Goal: Find specific page/section: Find specific page/section

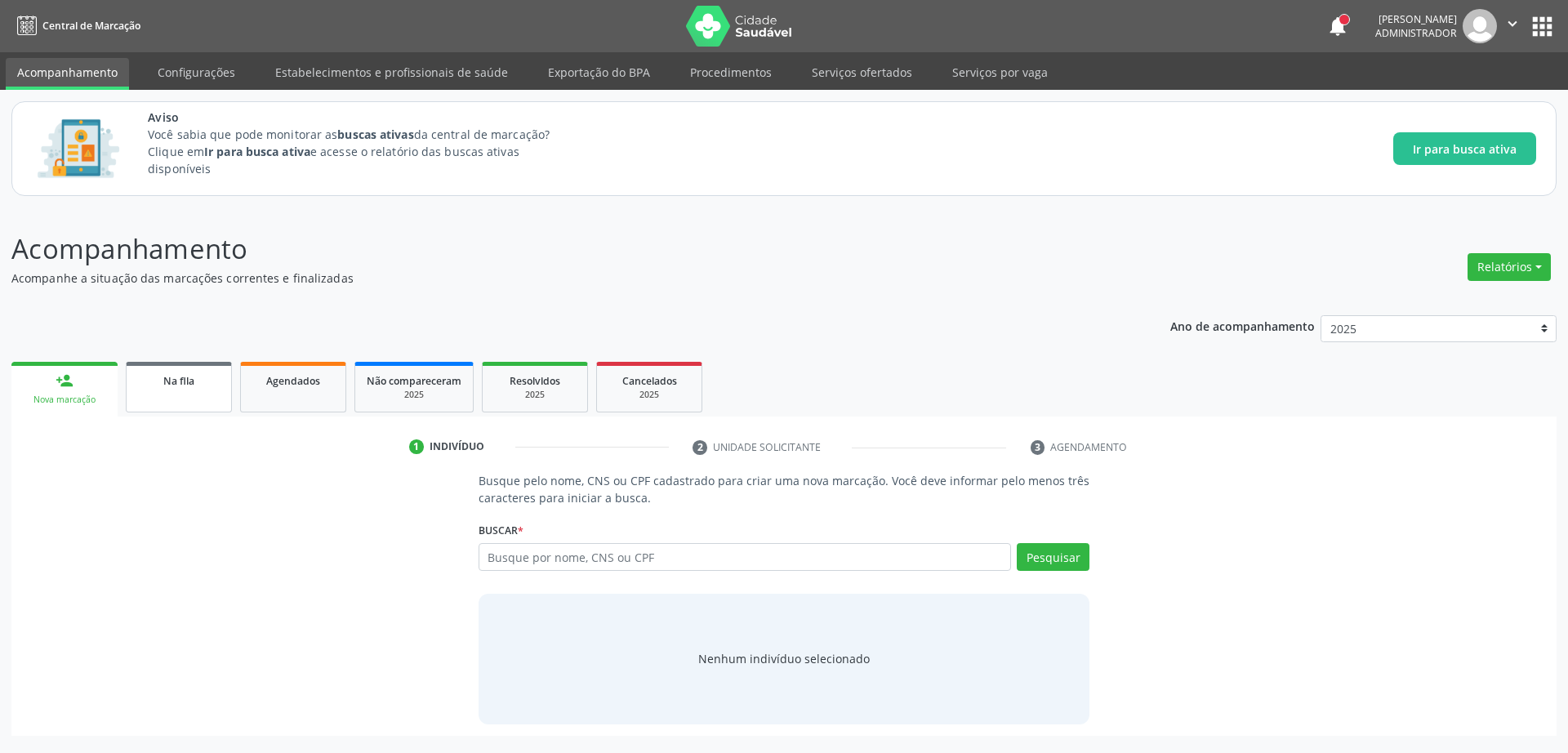
click at [172, 387] on span "Na fila" at bounding box center [178, 381] width 31 height 14
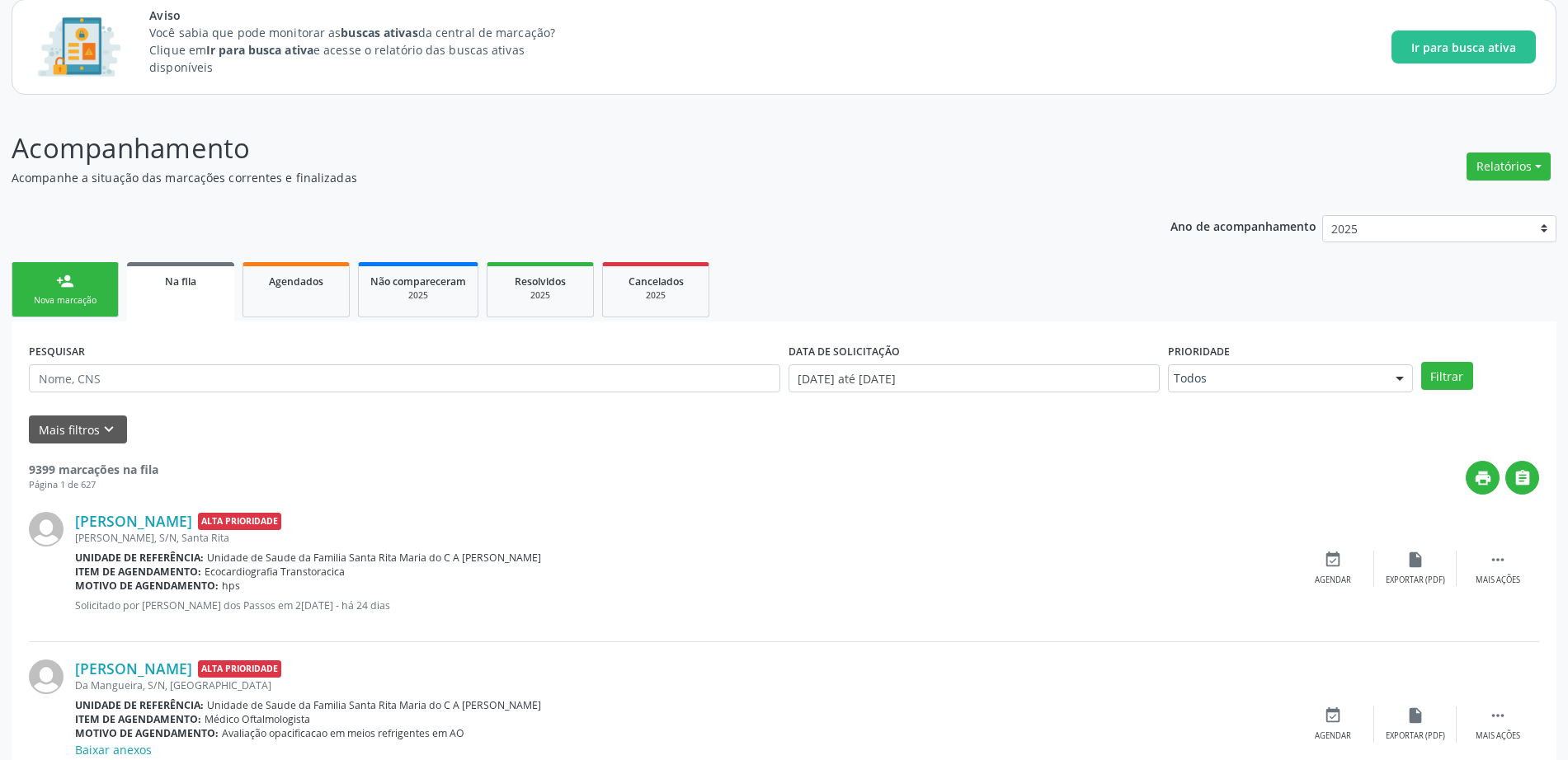
scroll to position [309, 0]
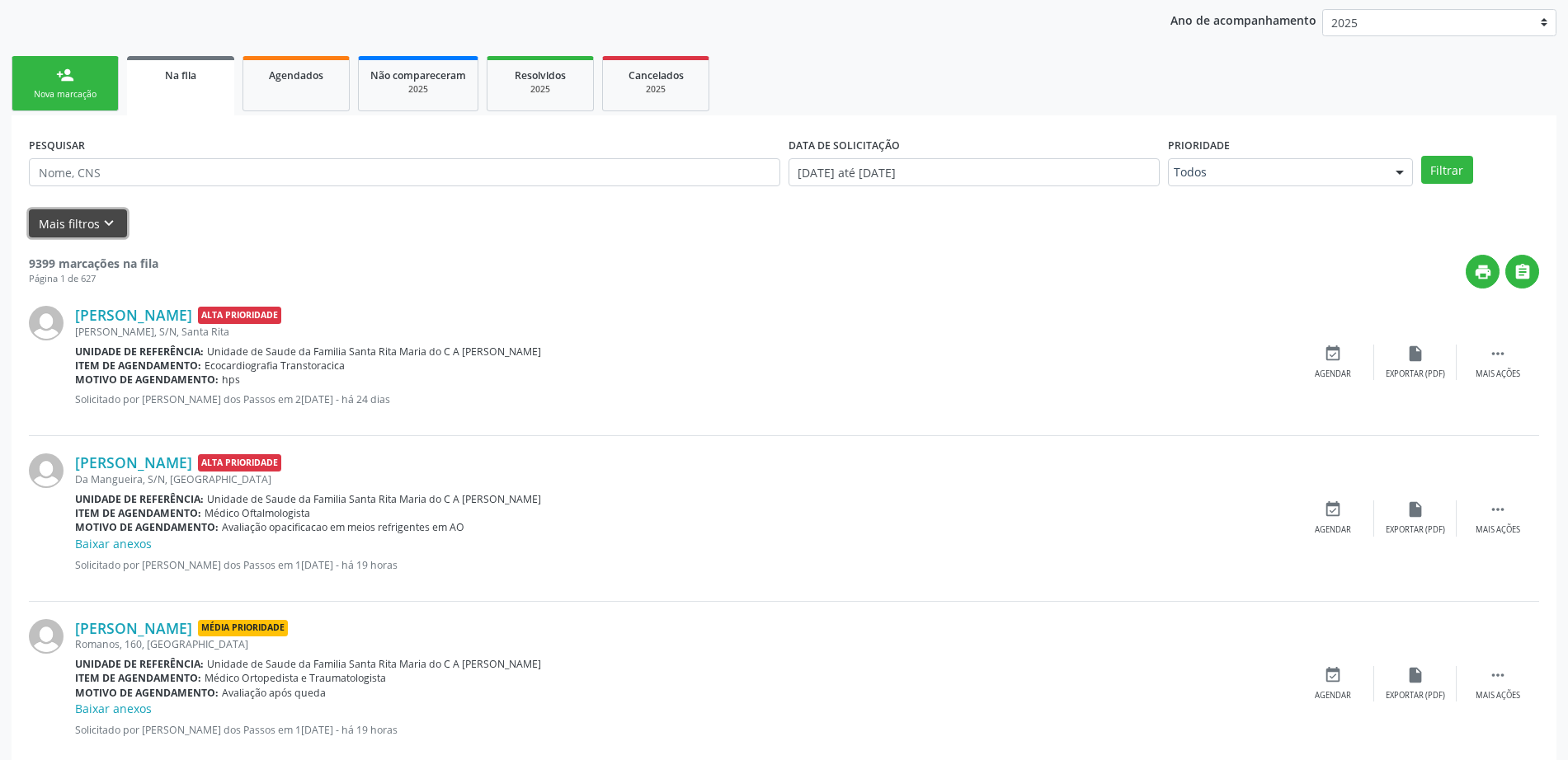
click at [87, 225] on button "Mais filtros keyboard_arrow_down" at bounding box center [77, 223] width 98 height 28
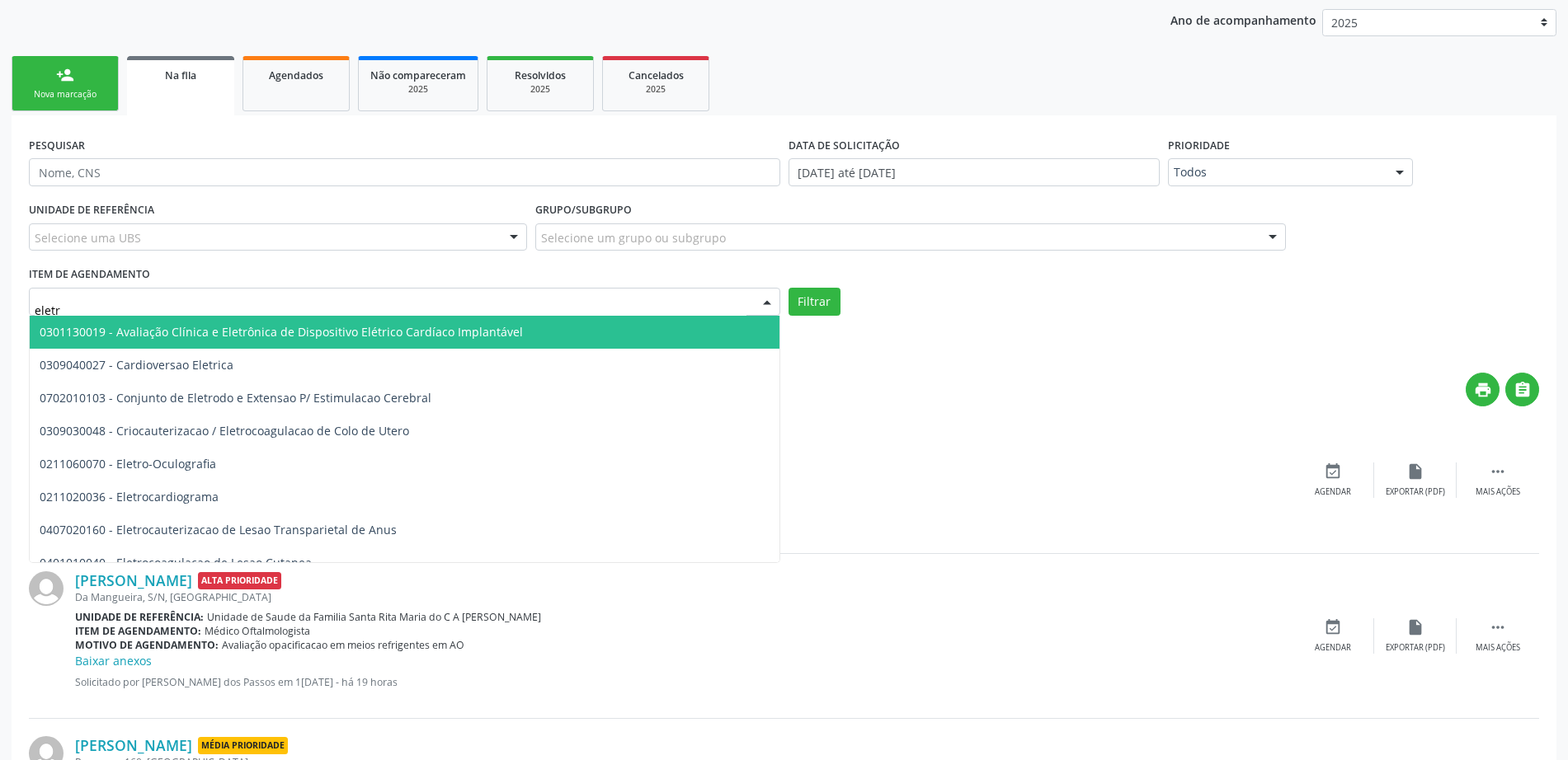
type input "eletro"
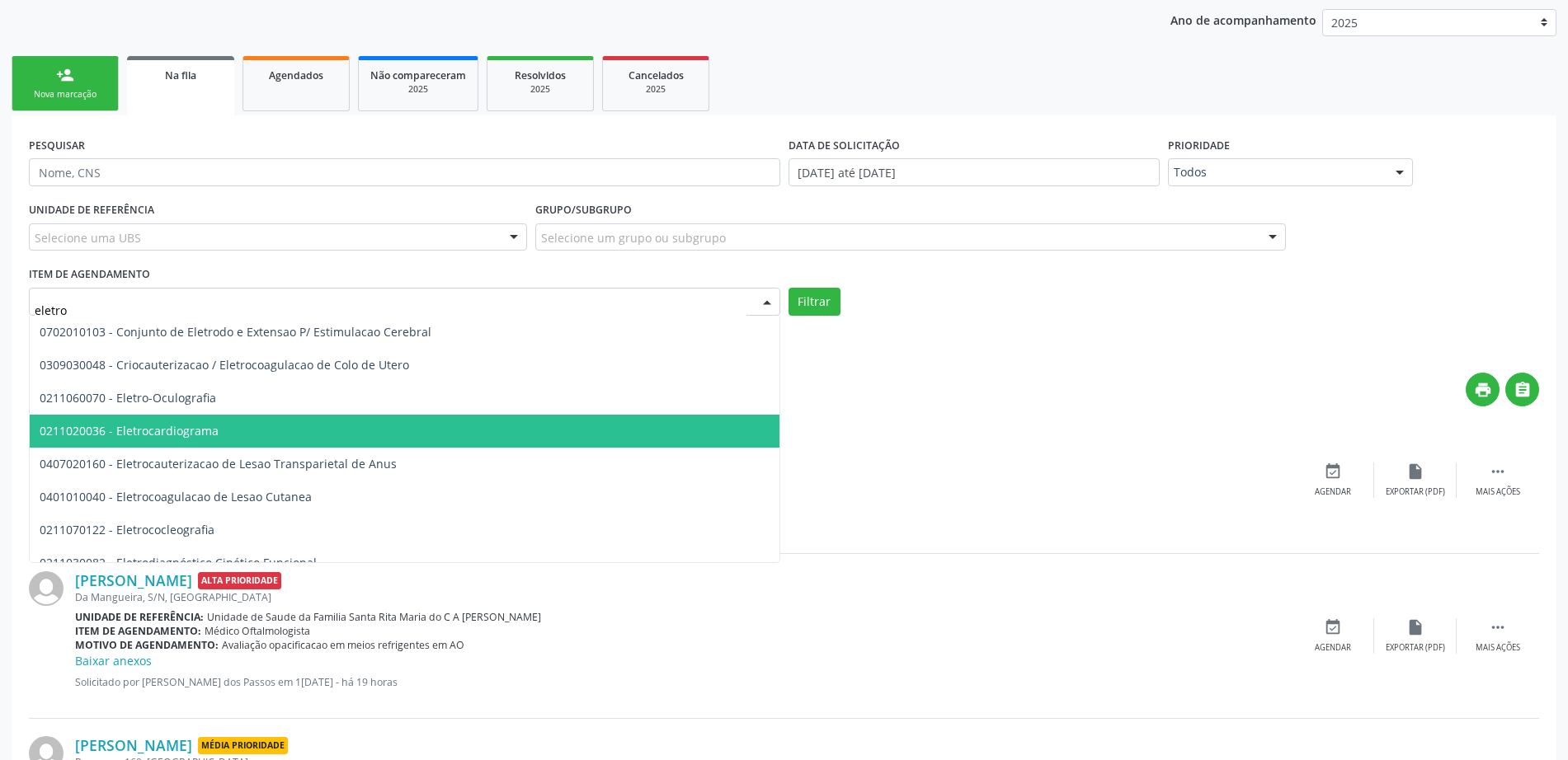
click at [183, 440] on span "0211020036 - Eletrocardiograma" at bounding box center [553, 431] width 1048 height 33
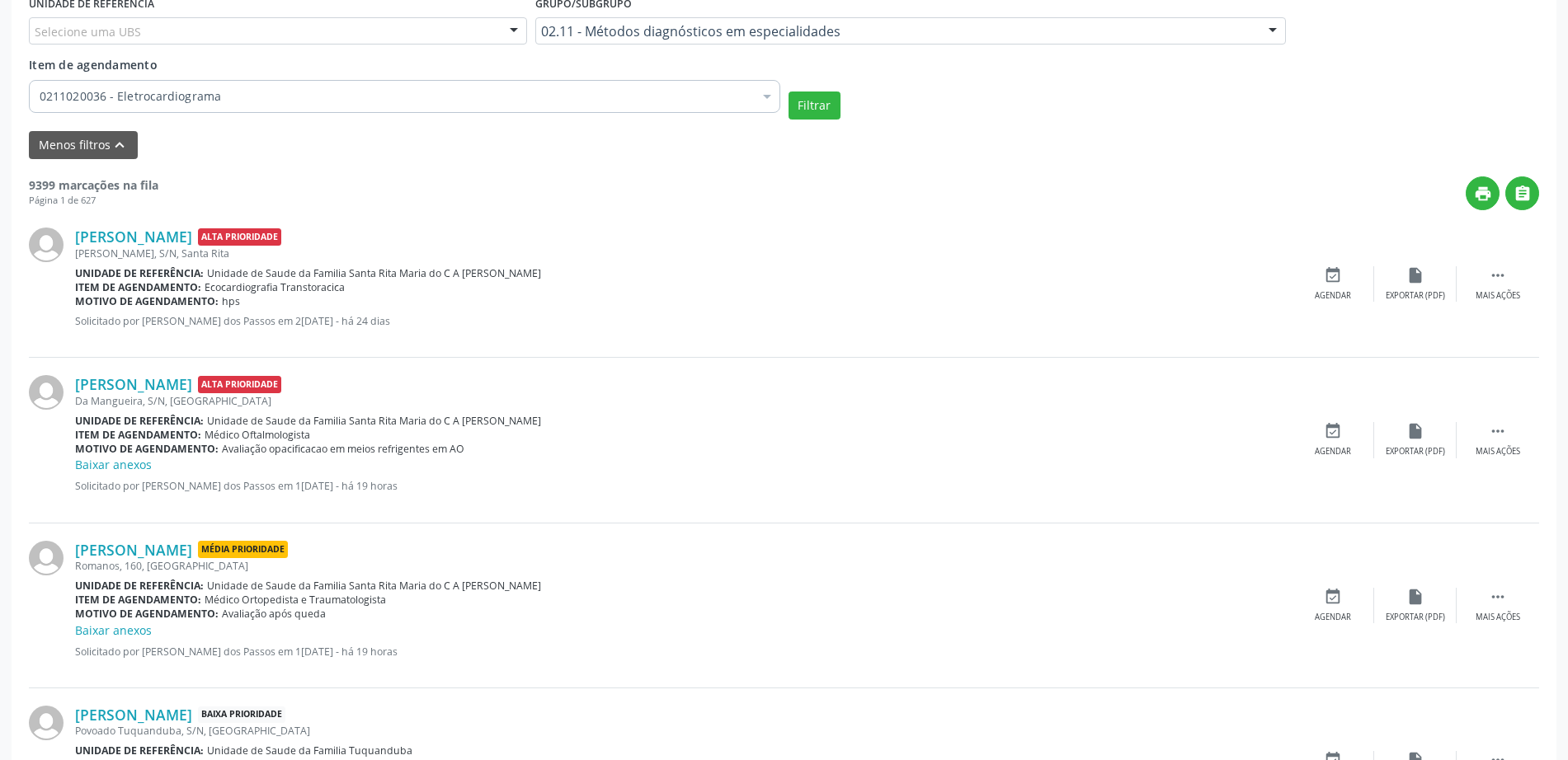
scroll to position [412, 0]
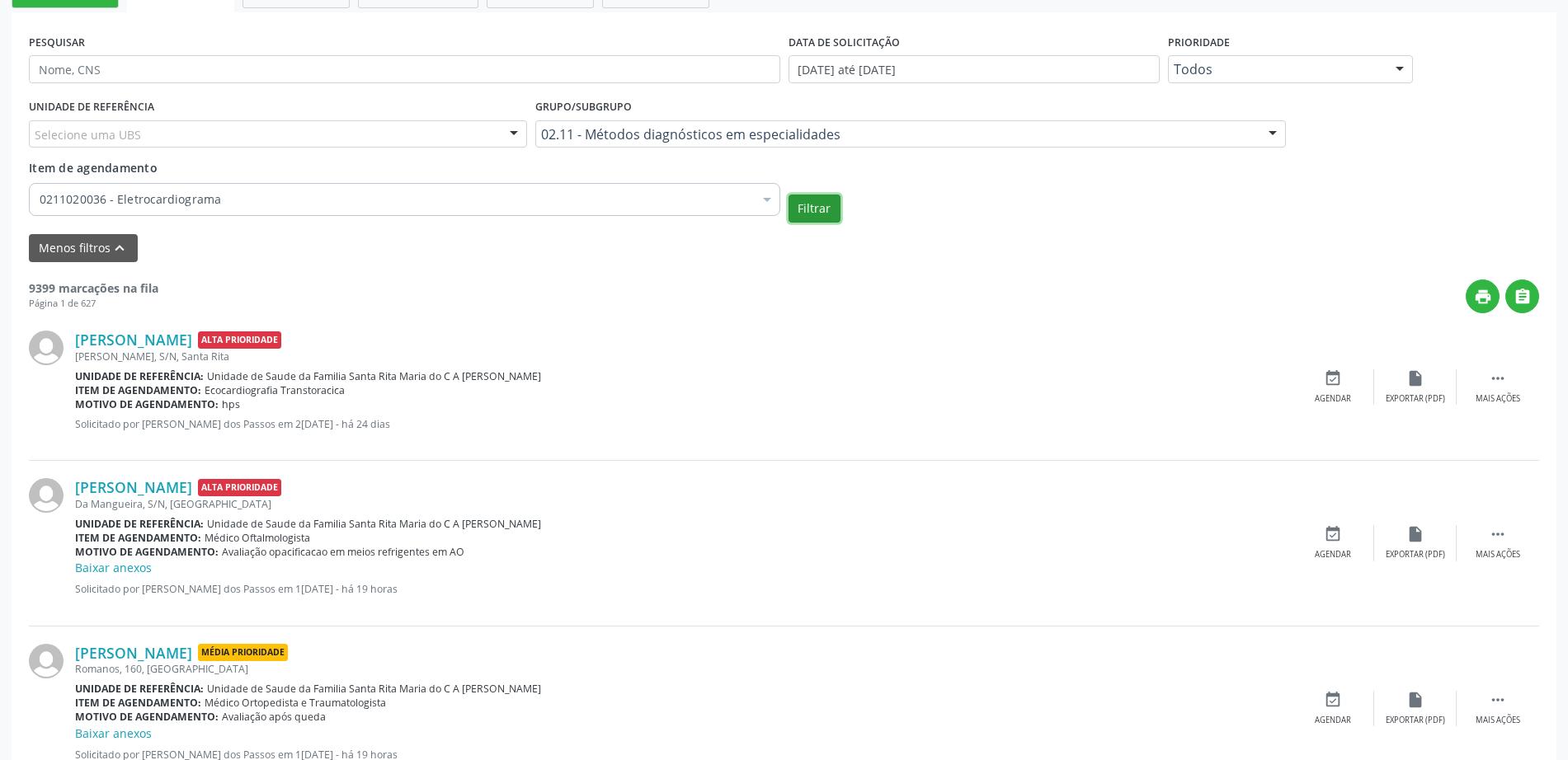
click at [819, 195] on button "Filtrar" at bounding box center [815, 208] width 52 height 28
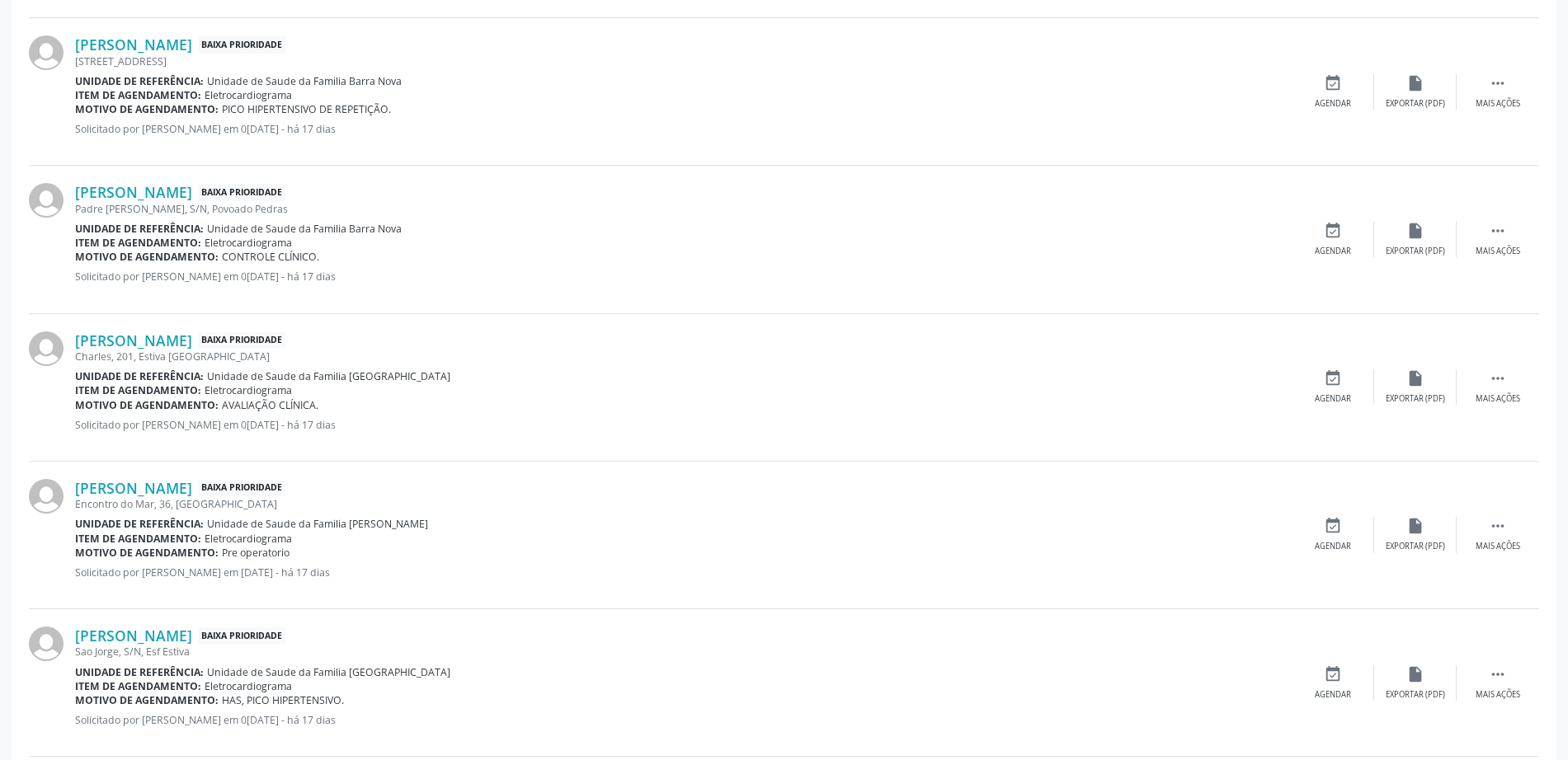
scroll to position [2271, 0]
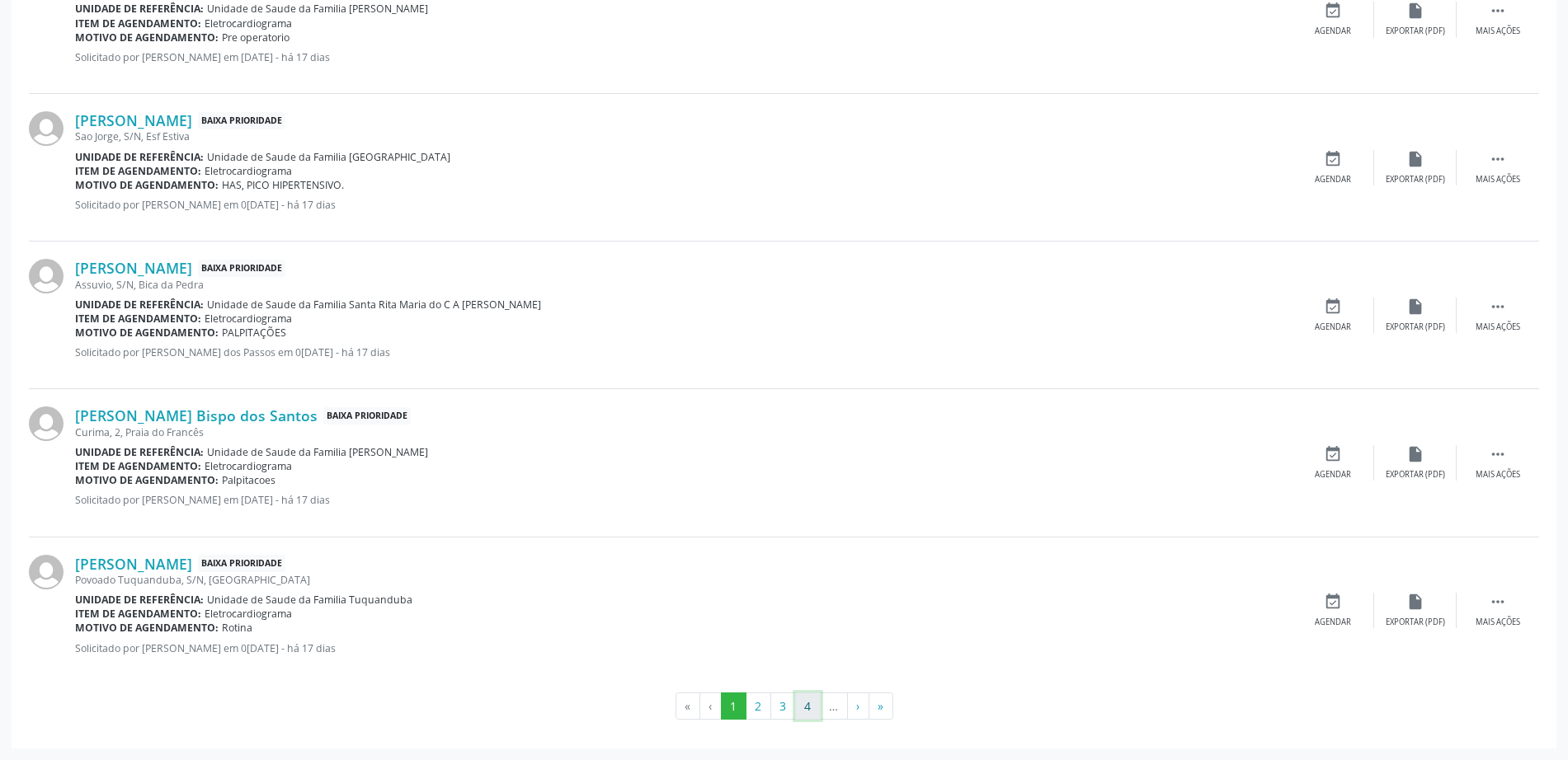
click at [813, 700] on button "4" at bounding box center [808, 706] width 26 height 28
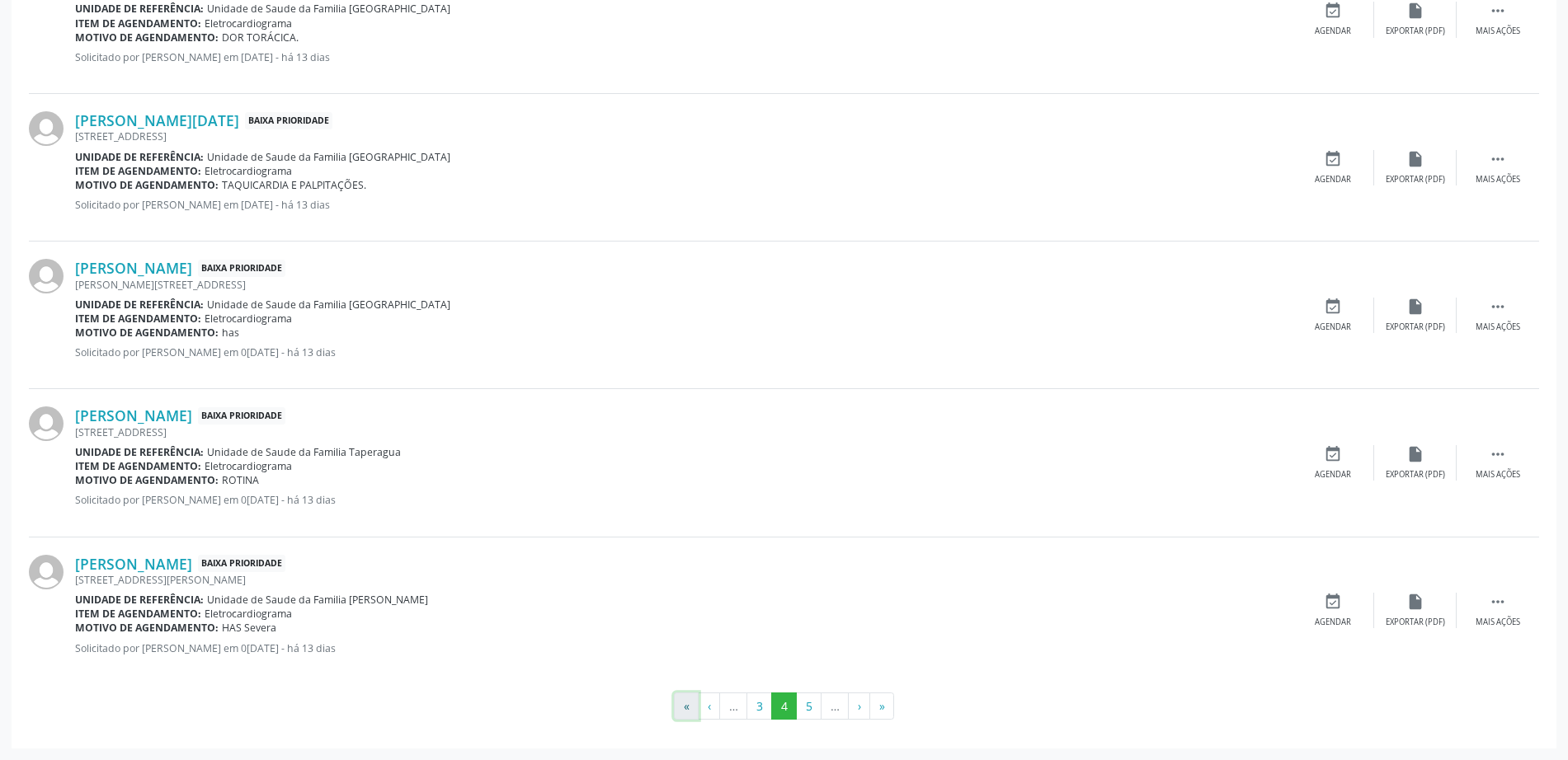
click at [684, 707] on button "«" at bounding box center [687, 706] width 25 height 28
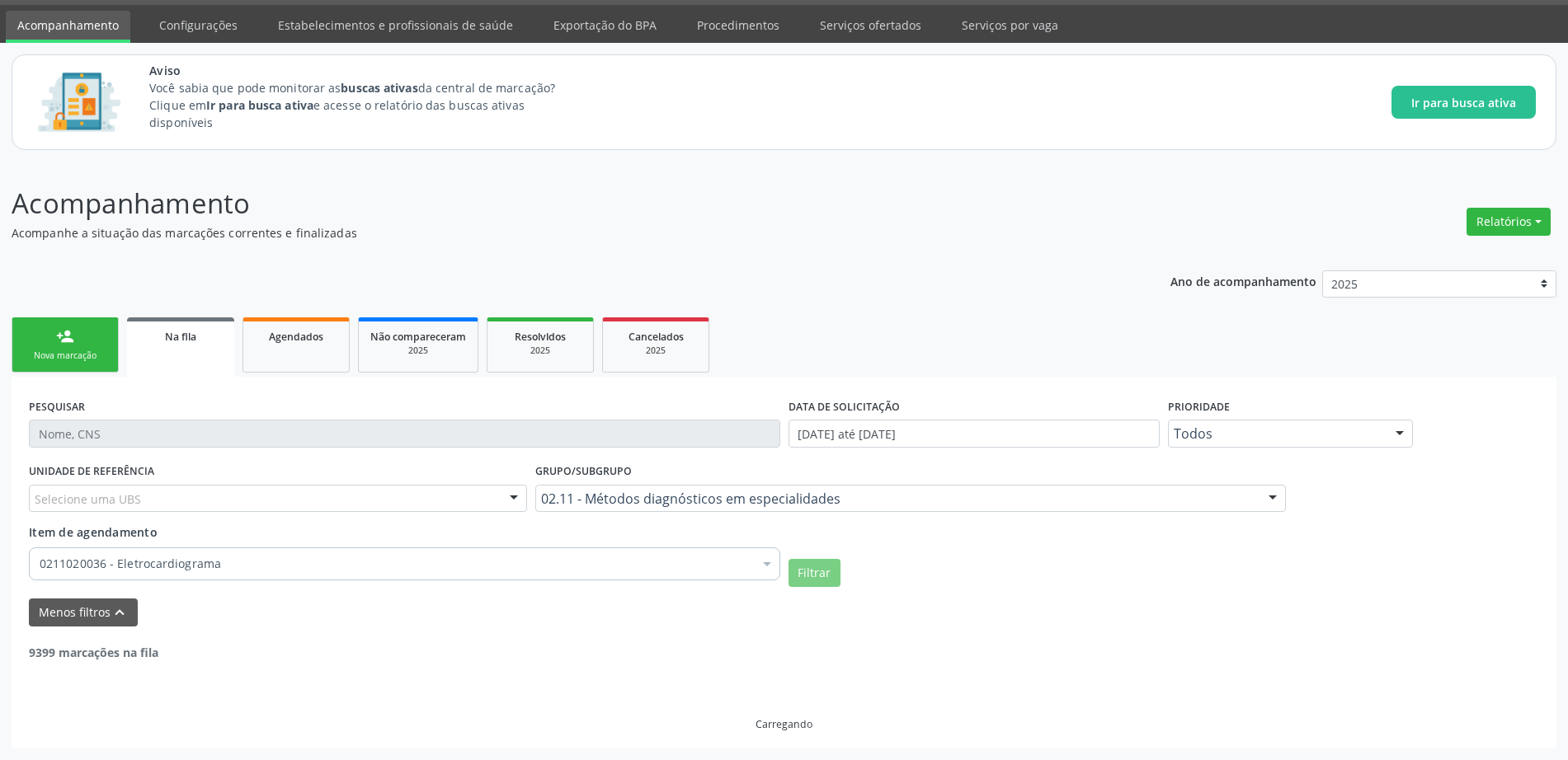
scroll to position [0, 0]
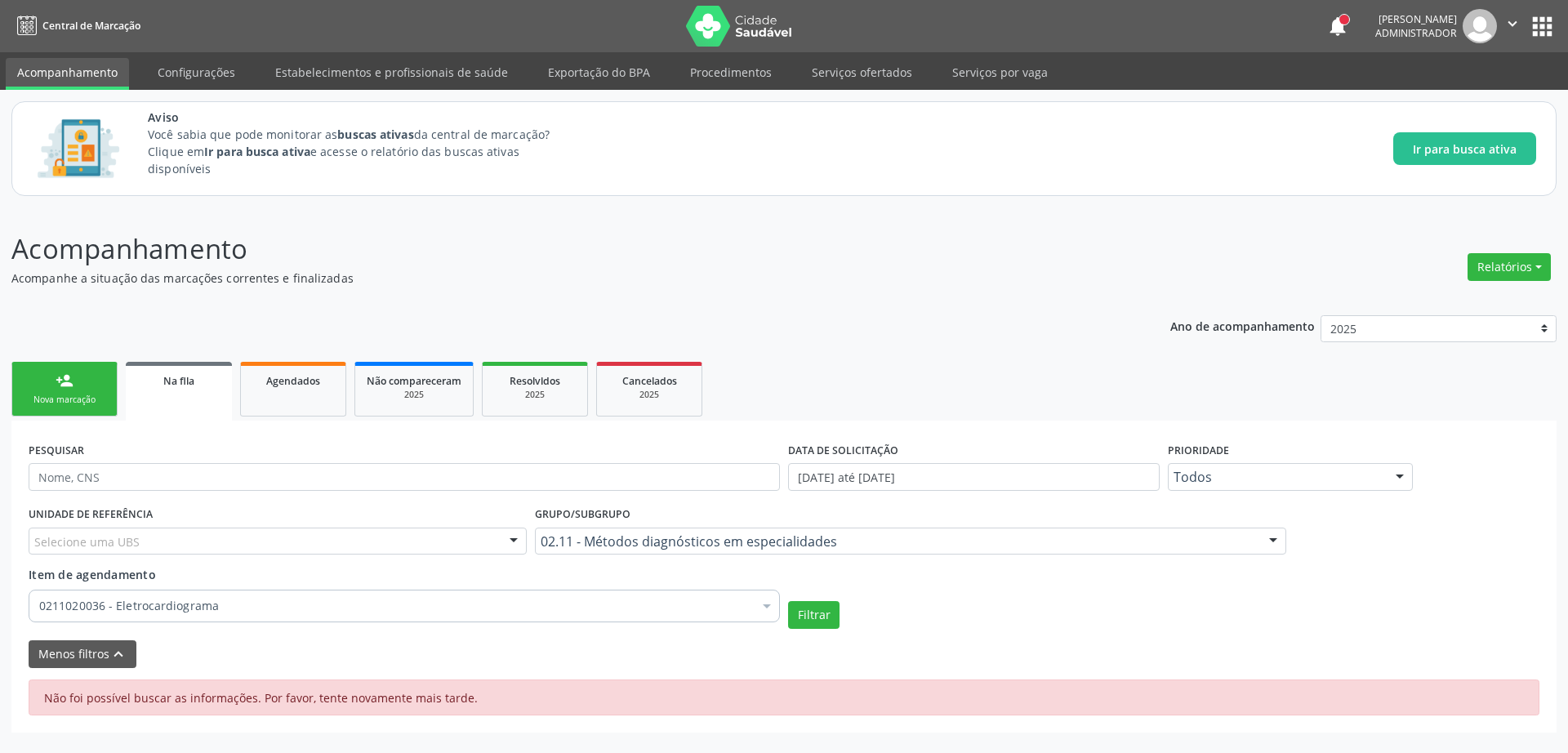
click at [1137, 617] on div "Filtrar" at bounding box center [1163, 615] width 760 height 27
click at [797, 615] on button "Filtrar" at bounding box center [814, 615] width 51 height 27
click at [1031, 311] on div "Ano de acompanhamento 2025 person_add Nova marcação Na fila Agendados Não compa…" at bounding box center [784, 518] width 1545 height 429
click at [829, 619] on button "Filtrar" at bounding box center [814, 615] width 51 height 27
click at [1071, 629] on form "PESQUISAR DATA DE SOLICITAÇÃO 0[DATE] até 1[DATE] Prioridade Todos Todos Baixa …" at bounding box center [784, 553] width 1511 height 230
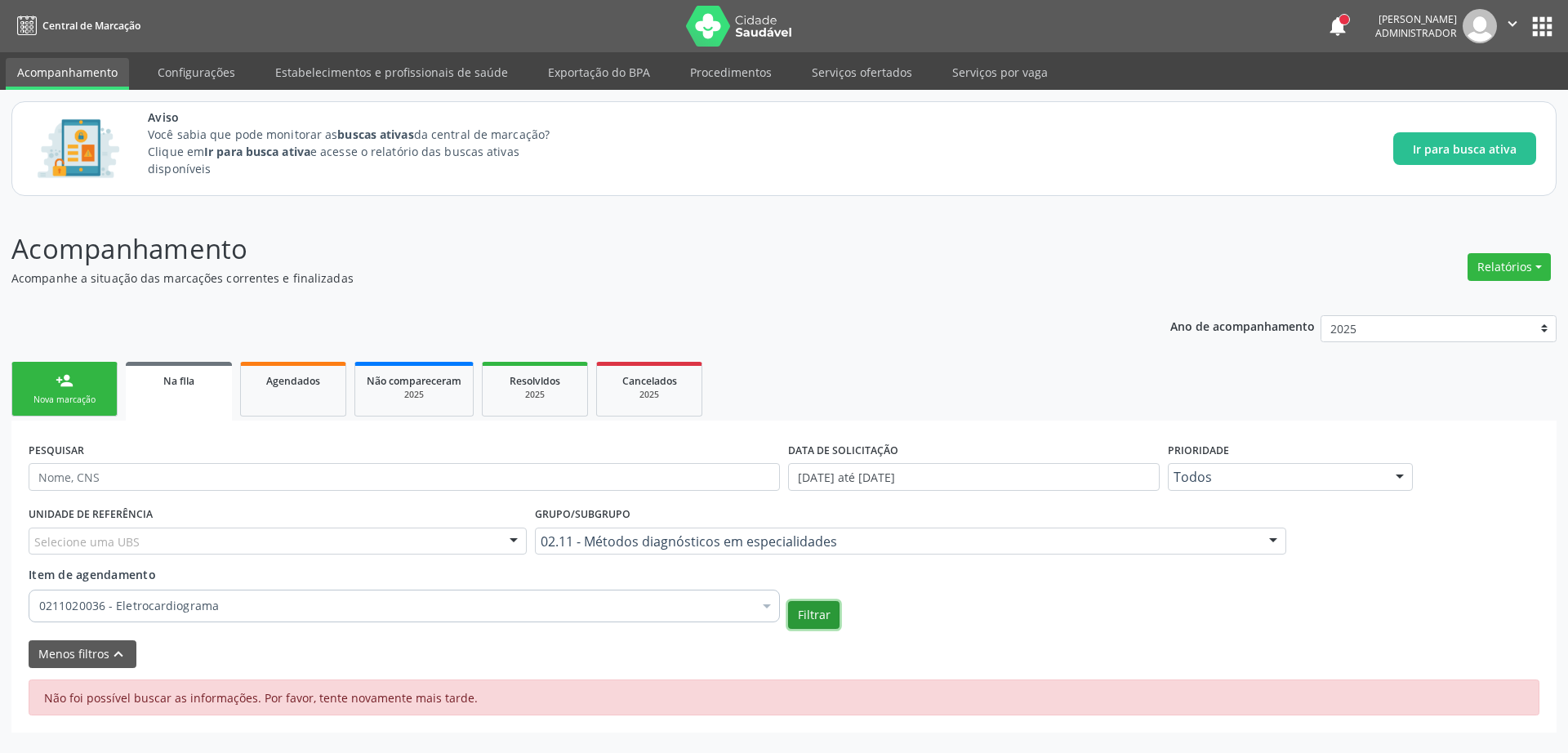
click at [797, 608] on button "Filtrar" at bounding box center [814, 615] width 51 height 27
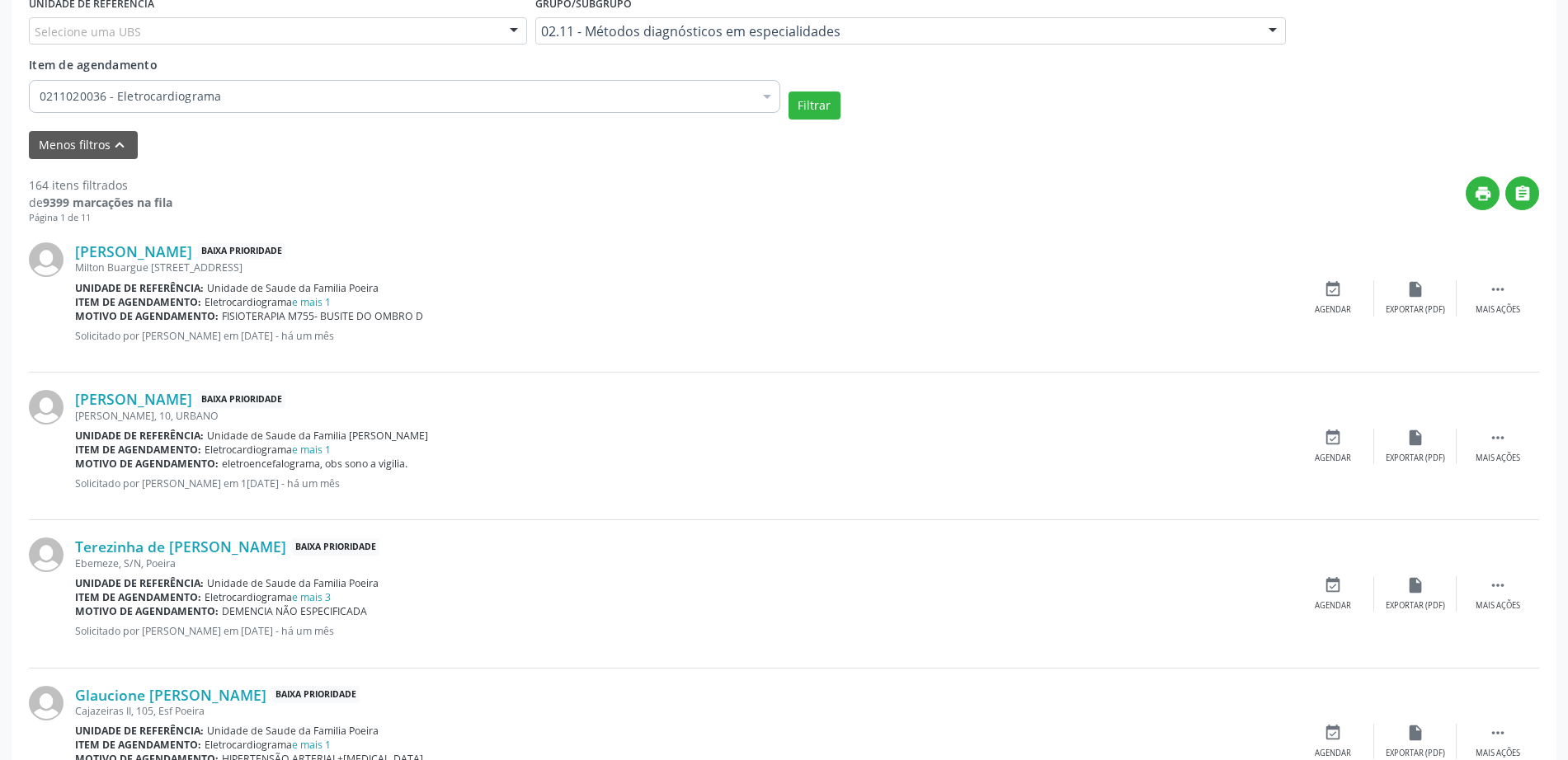
scroll to position [619, 0]
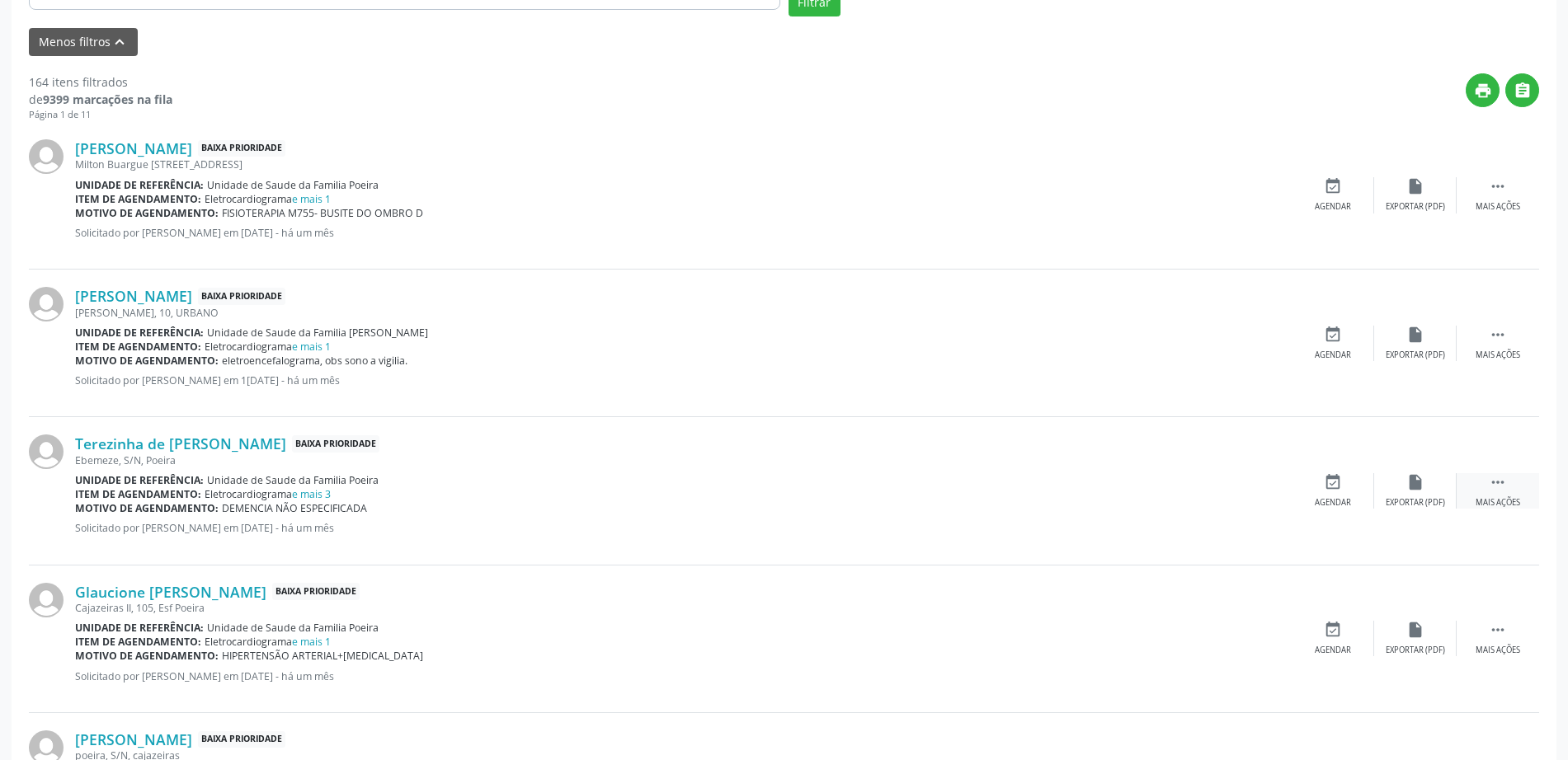
click at [1500, 480] on icon "" at bounding box center [1498, 482] width 18 height 18
click at [1406, 494] on div "edit Editar" at bounding box center [1415, 491] width 83 height 36
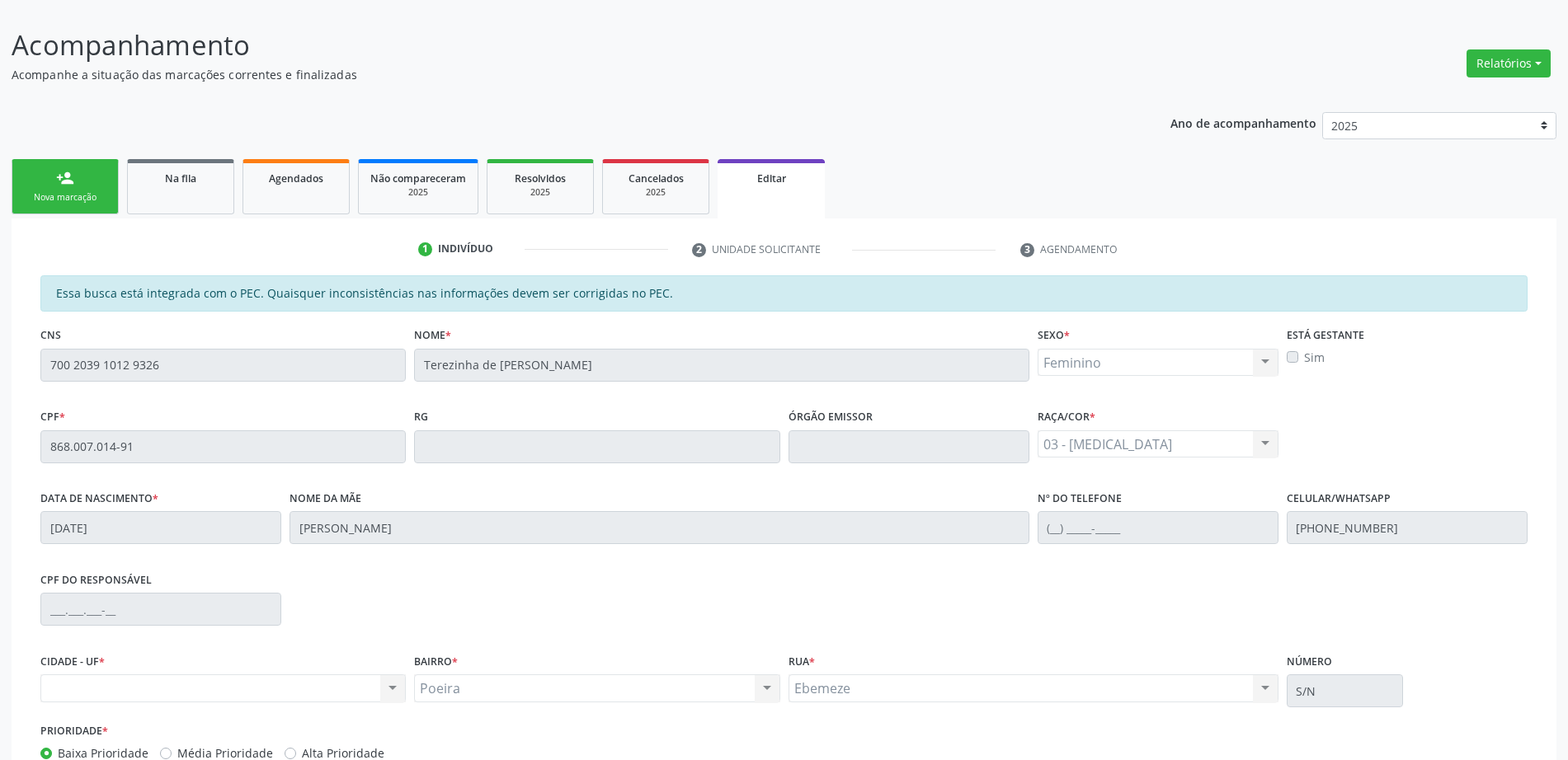
scroll to position [322, 0]
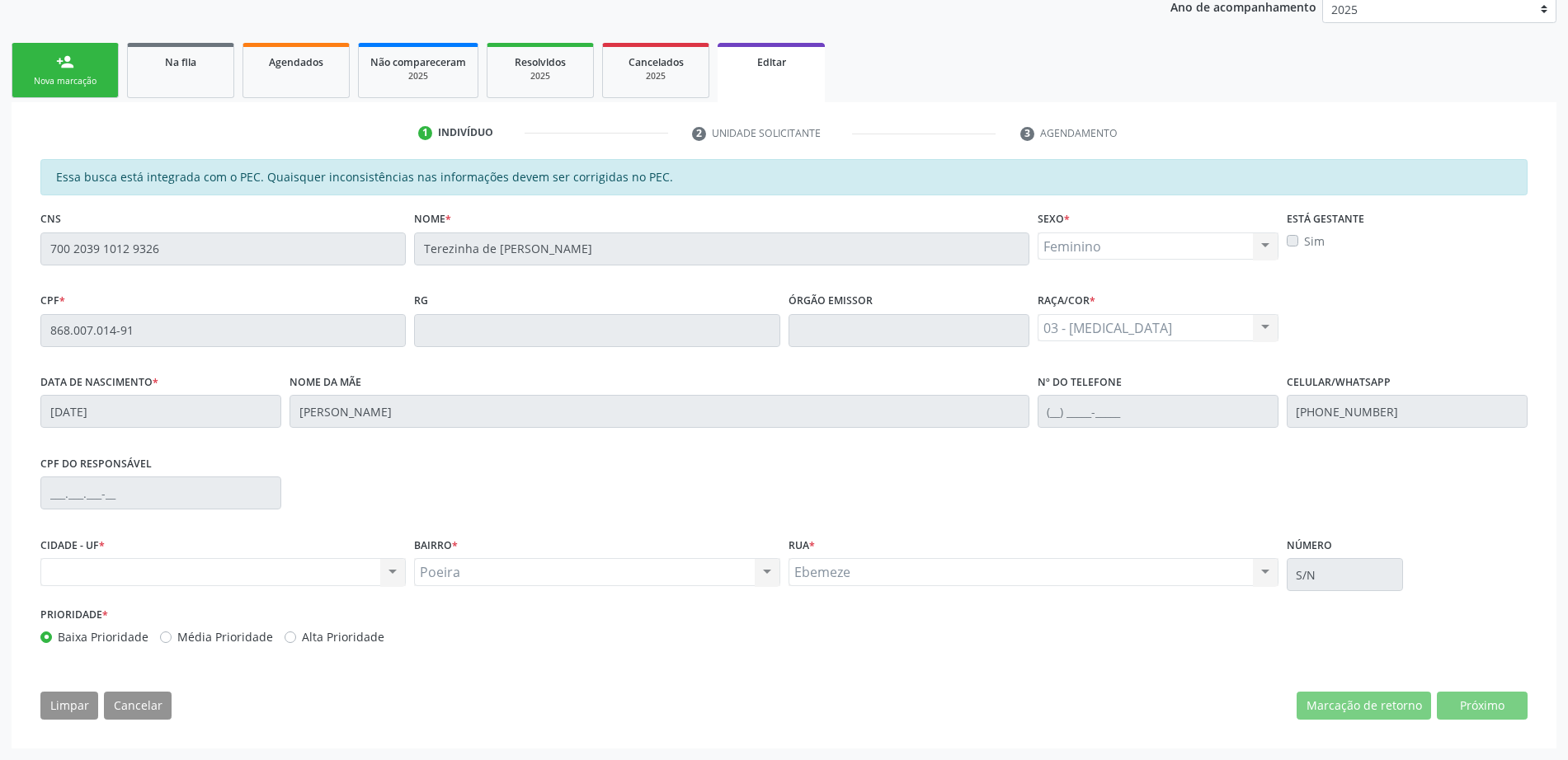
click at [405, 723] on div "Essa busca está integrada com o PEC. Quaisquer inconsistências nas informações …" at bounding box center [784, 445] width 1510 height 572
